Goal: Find specific page/section: Find specific page/section

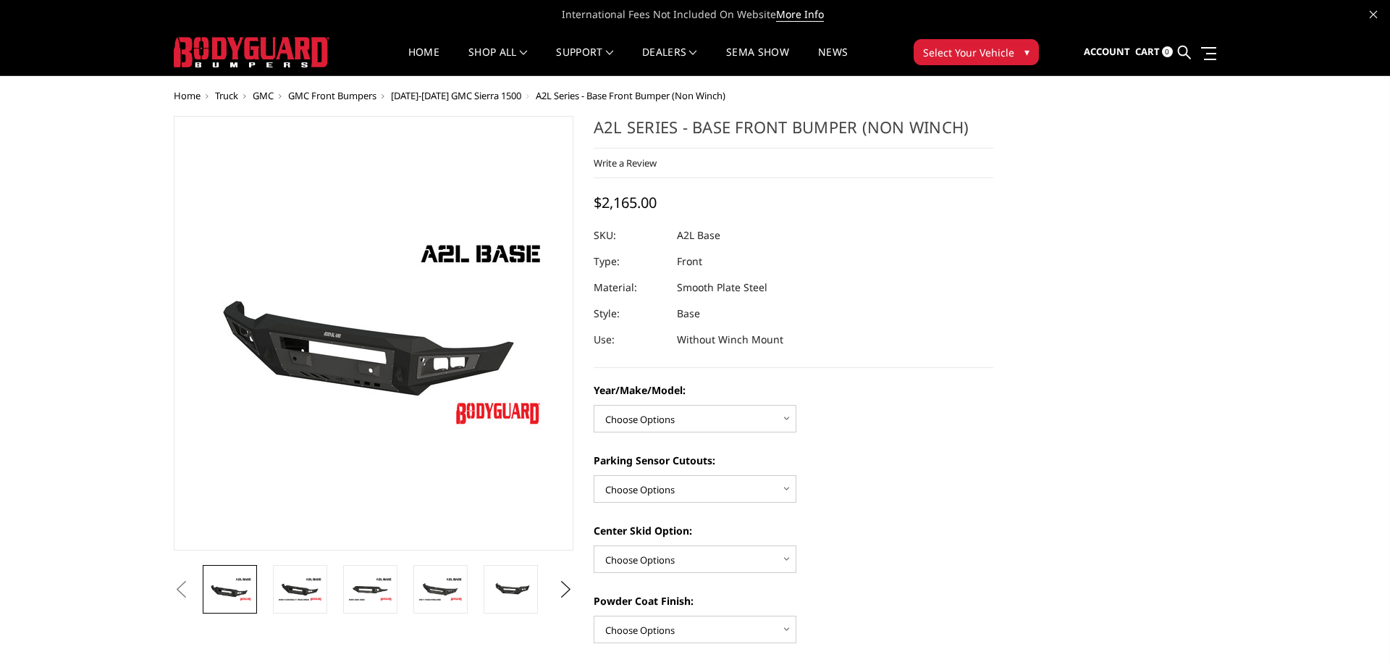
click at [594, 405] on select "Choose Options Chevrolet 15-19 2500/3500 Chevrolet 19-21 1500 Chevrolet 15-20 C…" at bounding box center [695, 419] width 203 height 28
drag, startPoint x: 786, startPoint y: 424, endPoint x: 924, endPoint y: 315, distance: 175.3
click at [924, 315] on dl "SKU: A2L Base UPC: Type: Front Material: Smooth Plate Steel Style: Base Use: Wi…" at bounding box center [794, 287] width 400 height 130
click at [222, 95] on span "Truck" at bounding box center [226, 95] width 23 height 13
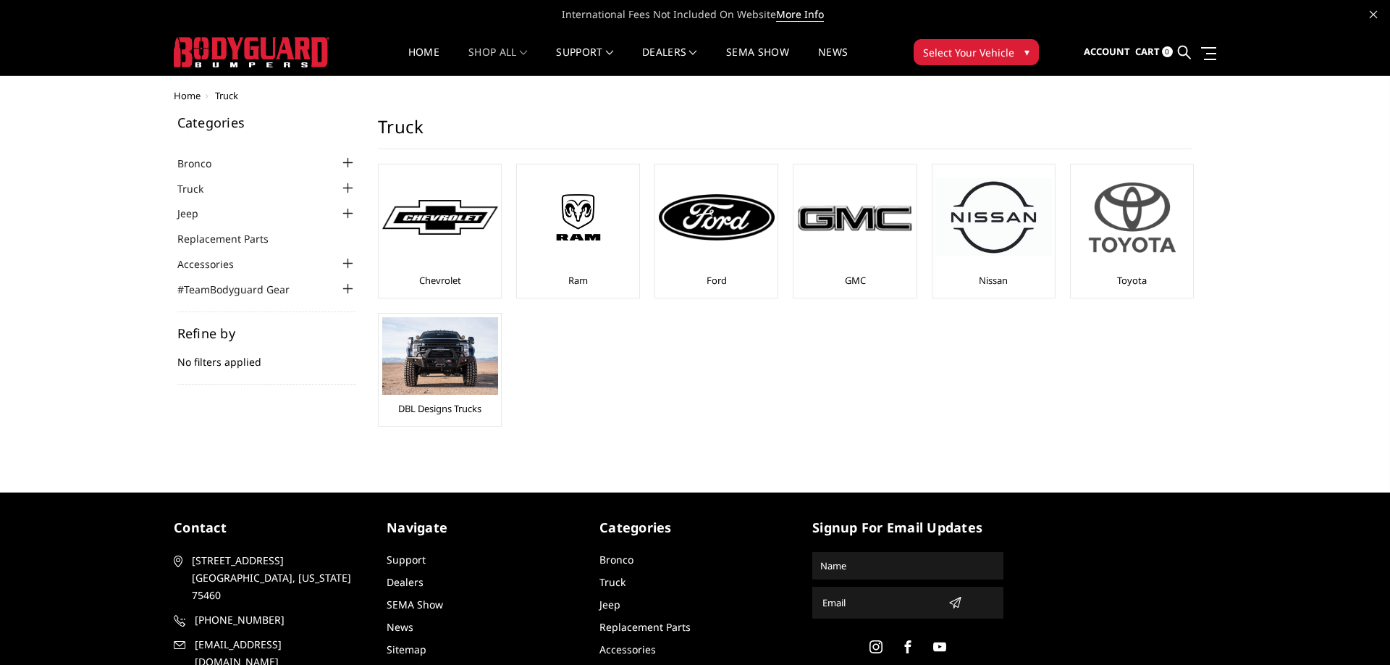
click at [1117, 265] on img at bounding box center [1133, 217] width 116 height 98
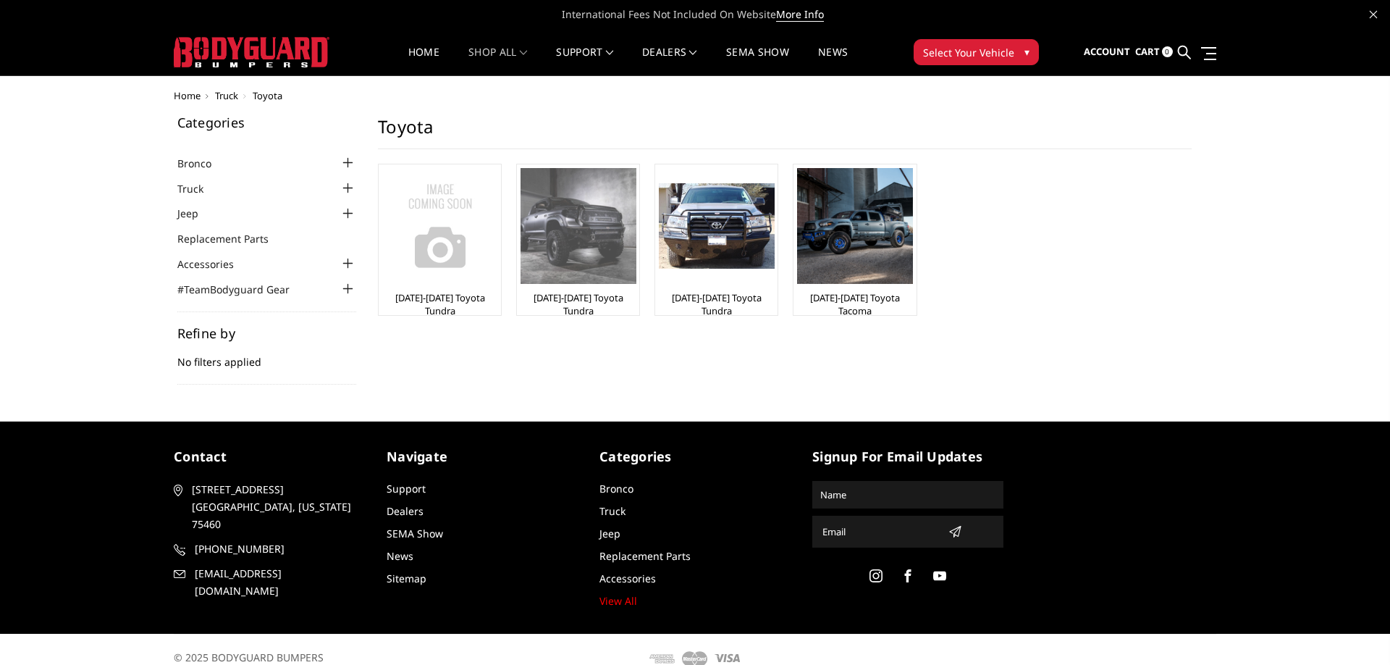
click at [594, 247] on img at bounding box center [579, 226] width 116 height 116
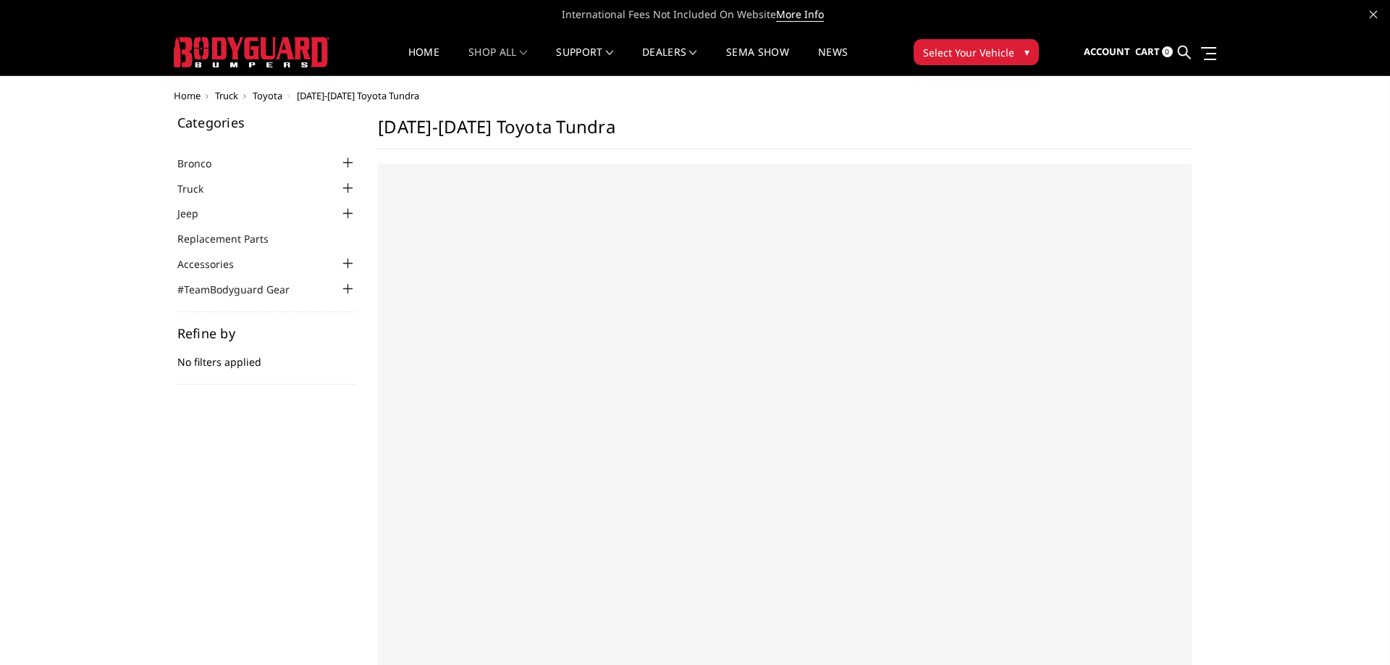
select select "US"
